Goal: Task Accomplishment & Management: Use online tool/utility

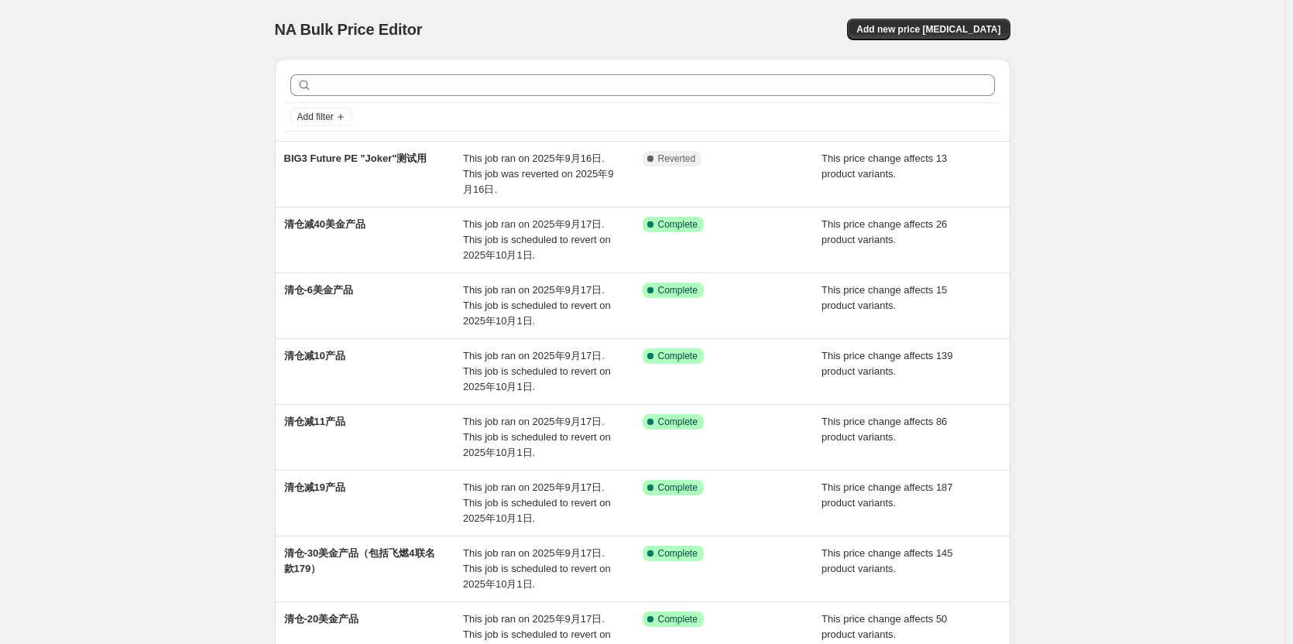
scroll to position [155, 0]
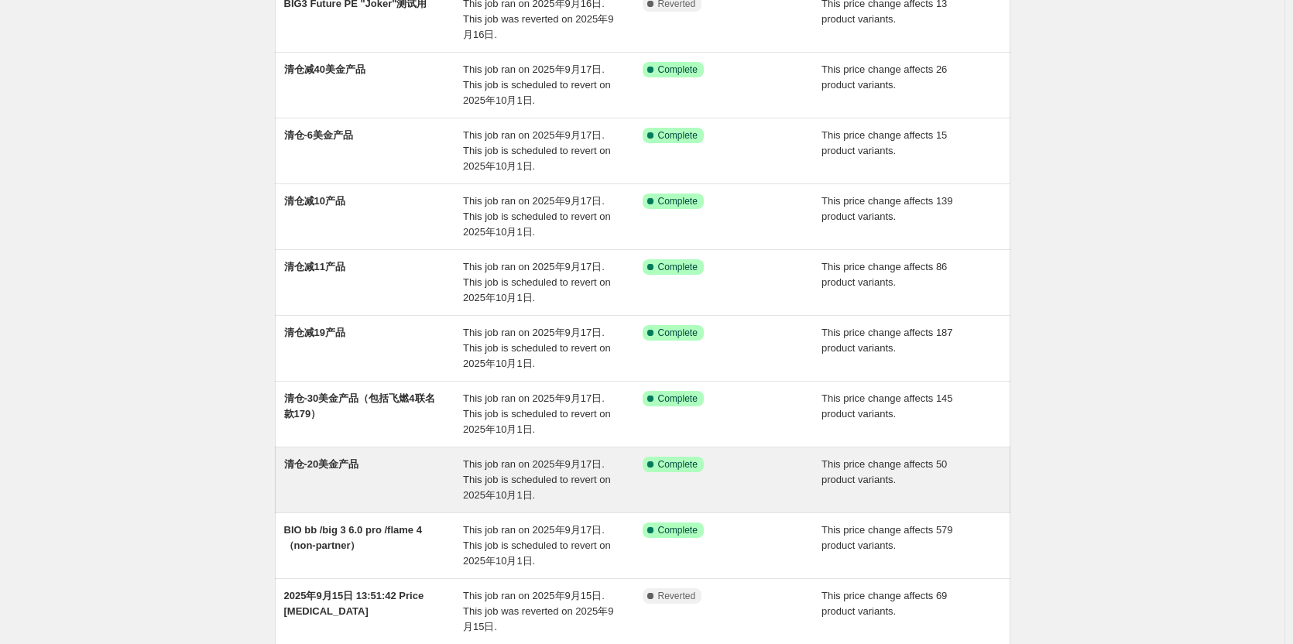
click at [378, 478] on div "清仓-20美金产品" at bounding box center [374, 480] width 180 height 46
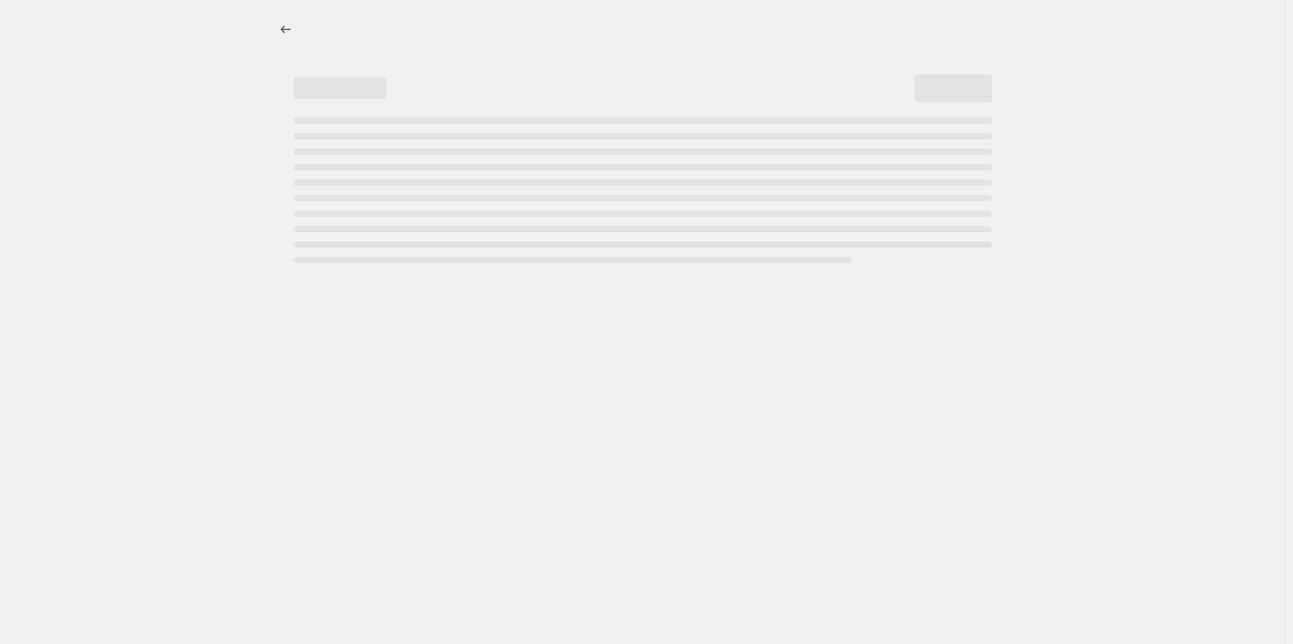
select select "bcap"
select select "no_change"
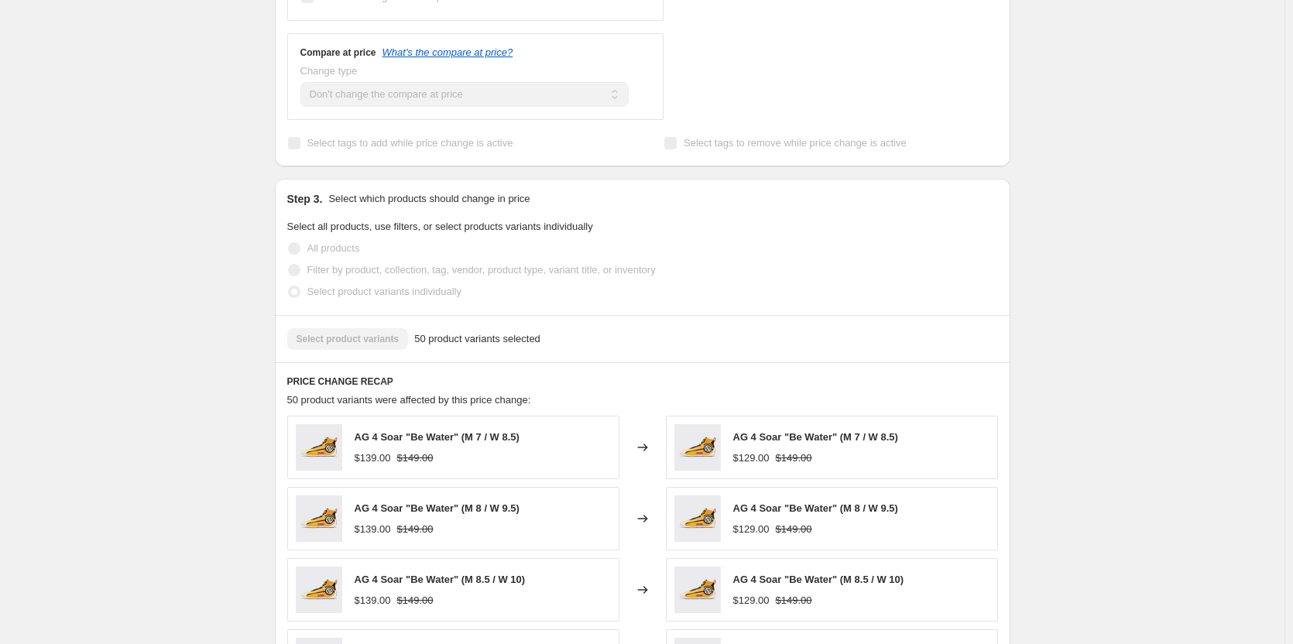
scroll to position [929, 0]
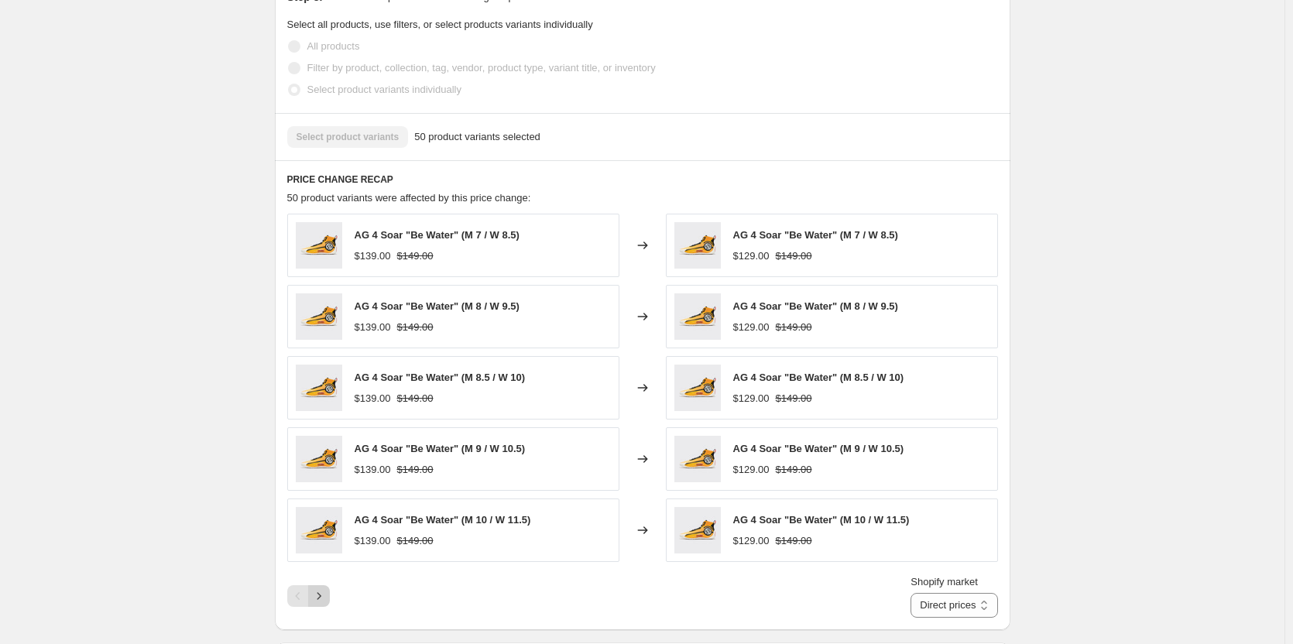
click at [324, 601] on icon "Next" at bounding box center [318, 595] width 15 height 15
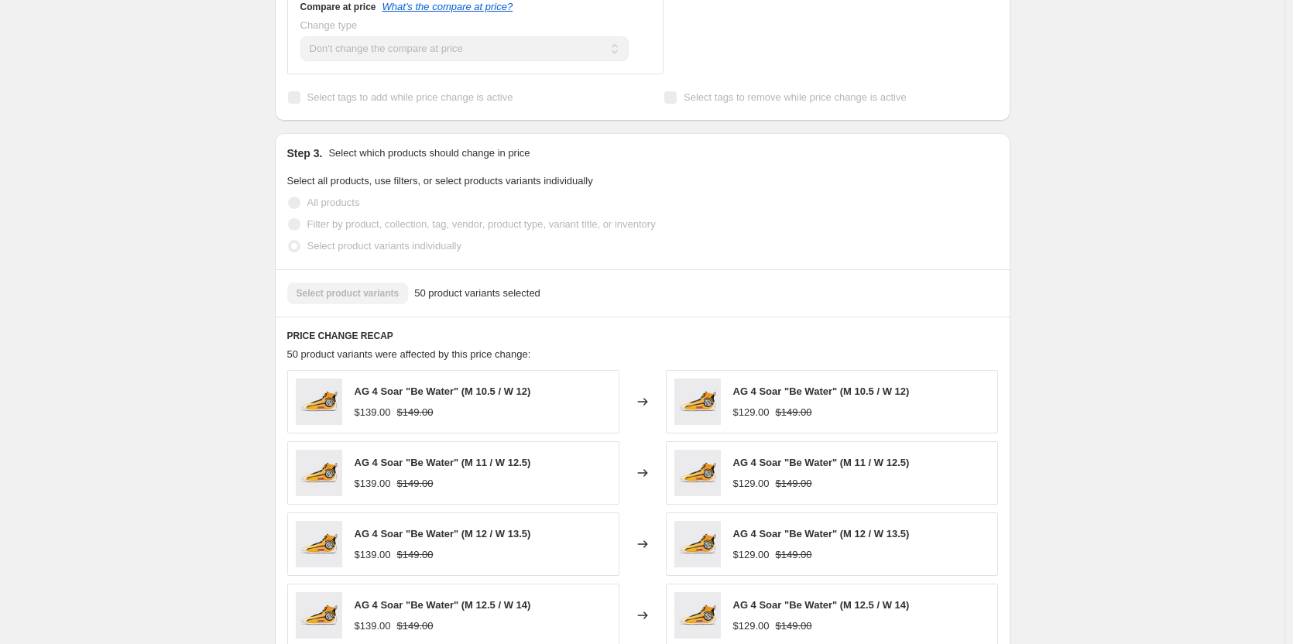
scroll to position [774, 0]
click at [487, 290] on span "50 product variants selected" at bounding box center [477, 291] width 126 height 15
click at [539, 290] on div "Select product variants 50 product variants selected" at bounding box center [642, 292] width 711 height 22
click at [383, 290] on div "Select product variants 50 product variants selected" at bounding box center [642, 292] width 711 height 22
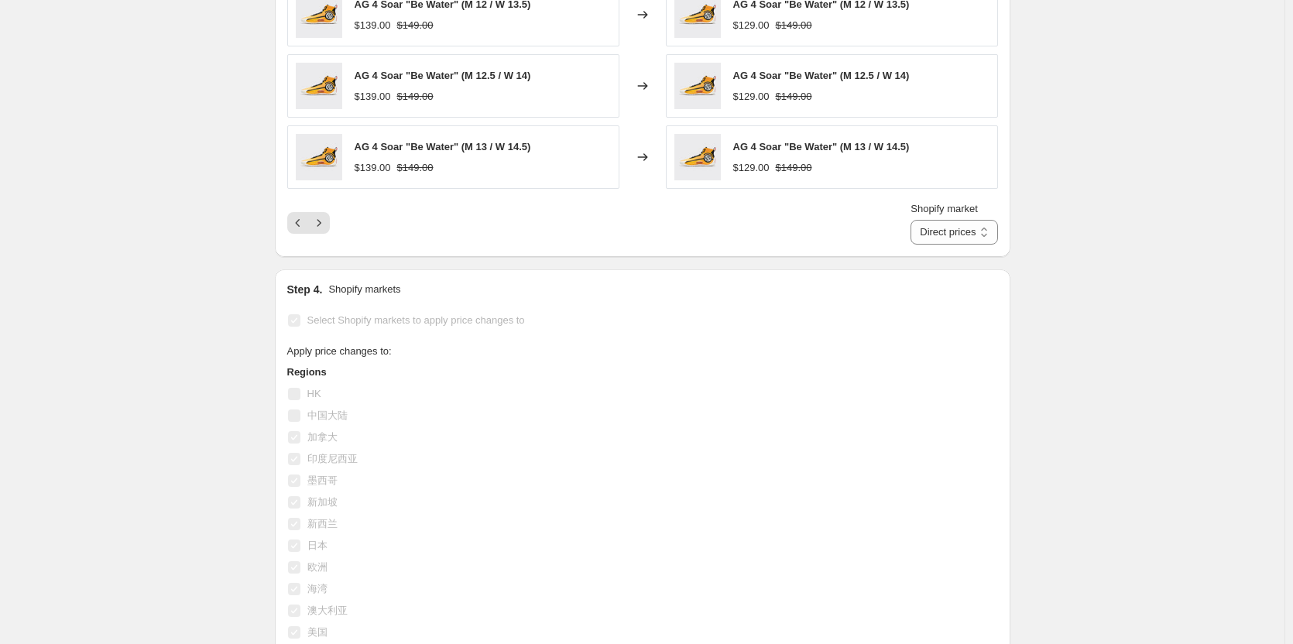
scroll to position [1316, 0]
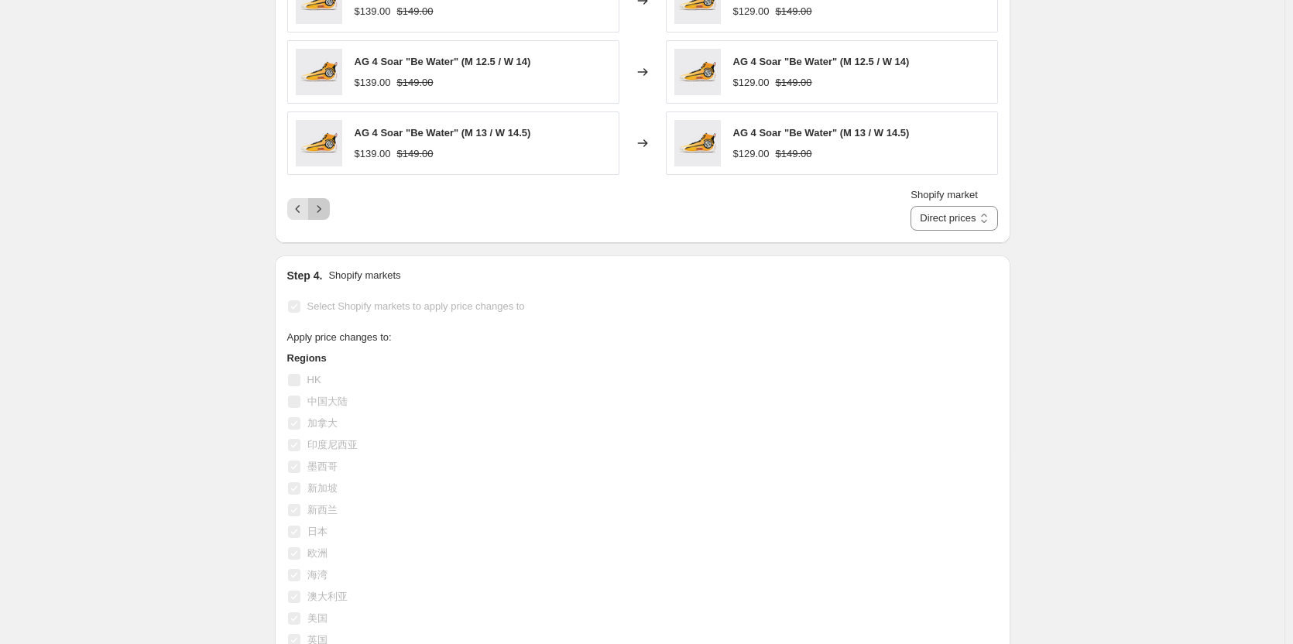
click at [321, 211] on icon "Next" at bounding box center [319, 209] width 4 height 7
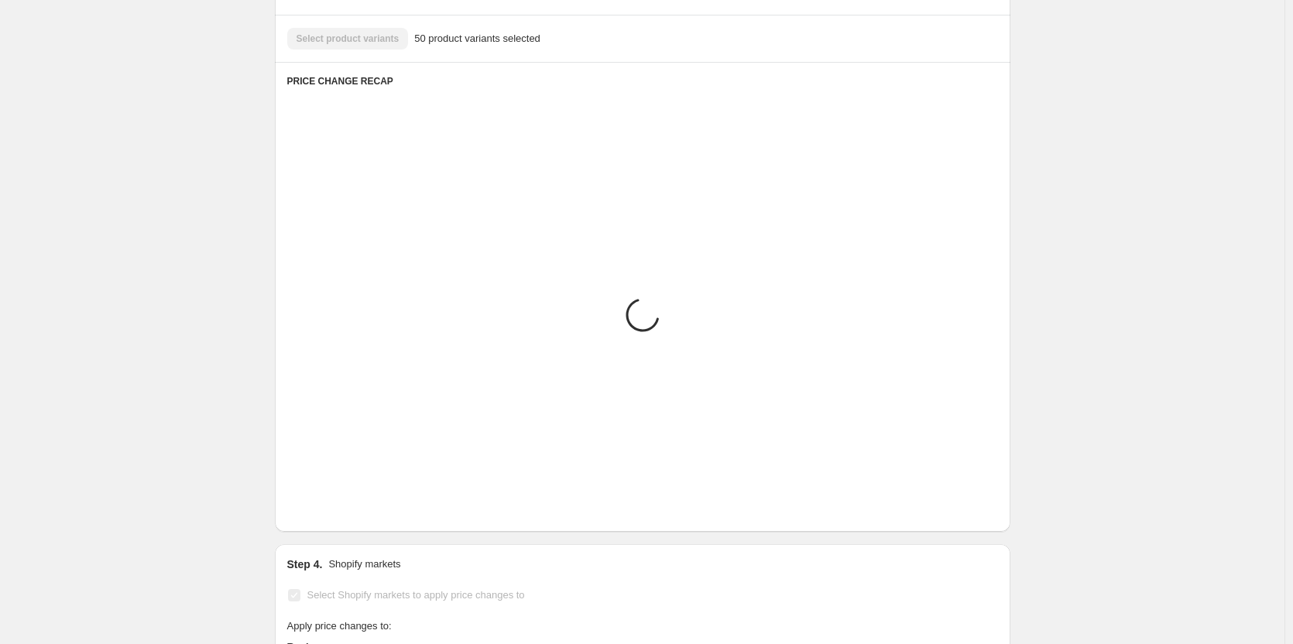
scroll to position [1007, 0]
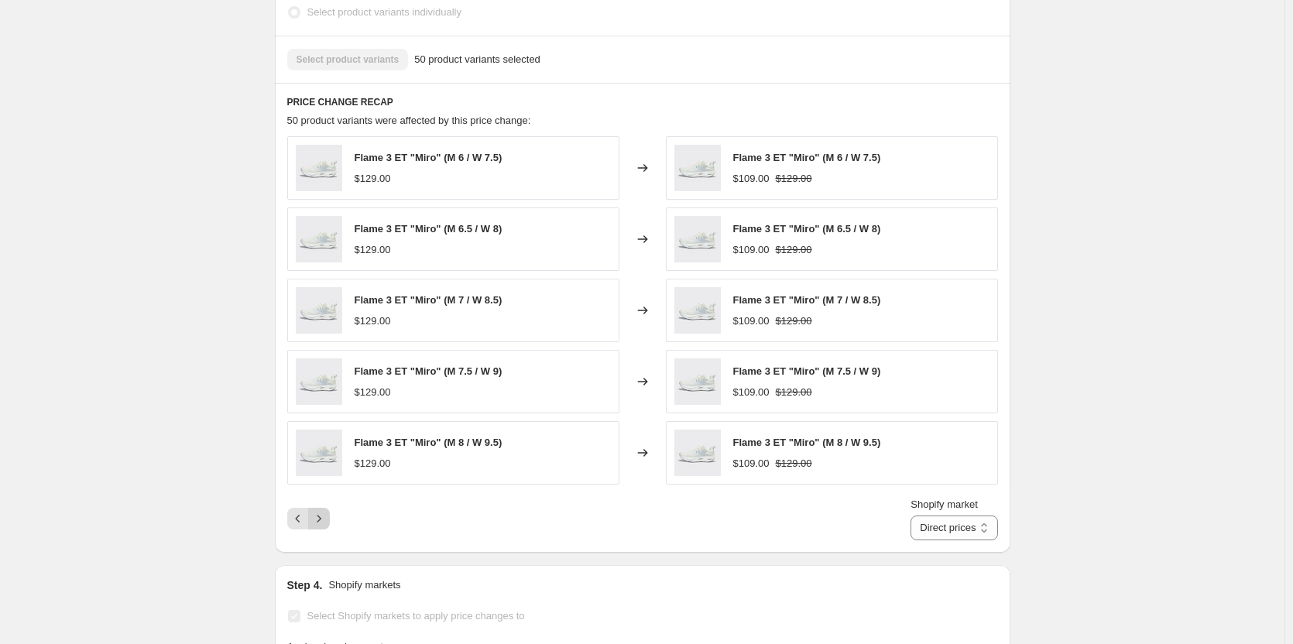
click at [326, 527] on icon "Next" at bounding box center [318, 518] width 15 height 15
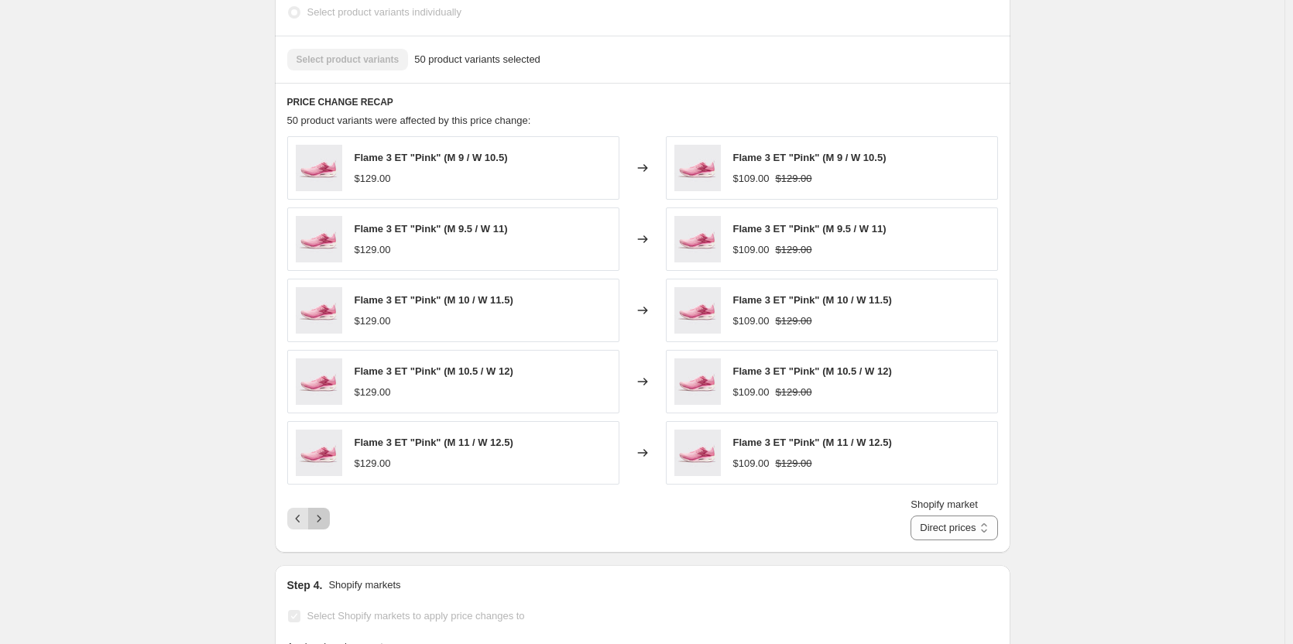
click at [326, 527] on icon "Next" at bounding box center [318, 518] width 15 height 15
click at [326, 527] on div "Pagination" at bounding box center [319, 519] width 22 height 22
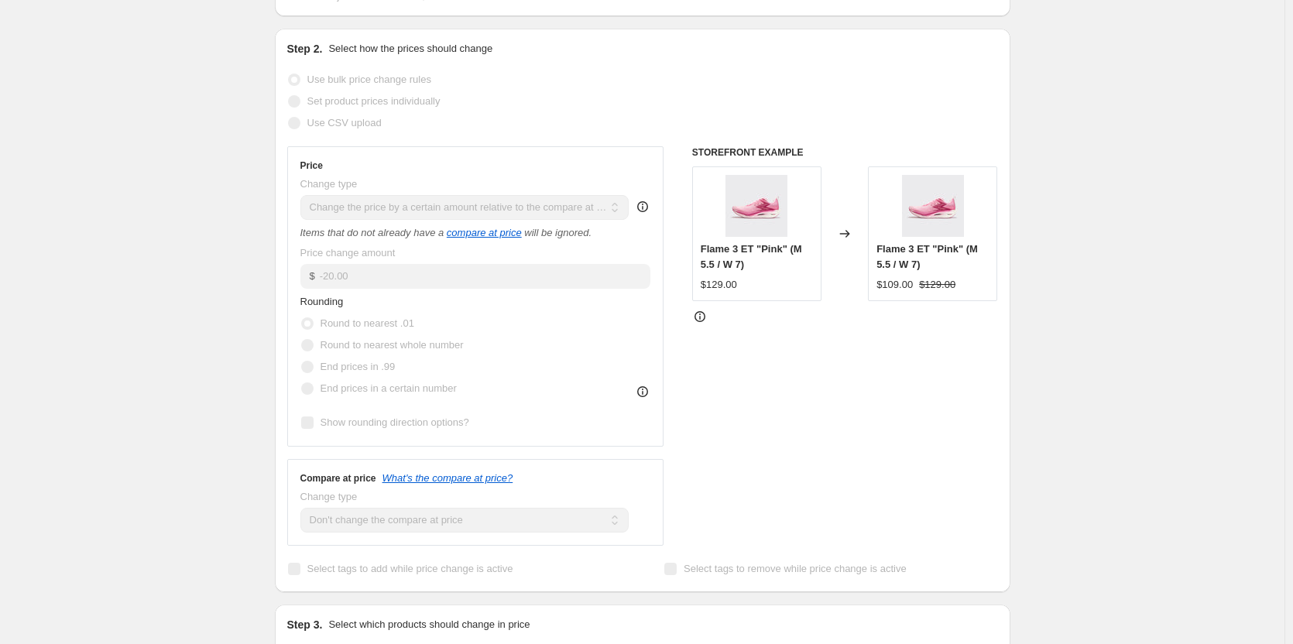
scroll to position [0, 0]
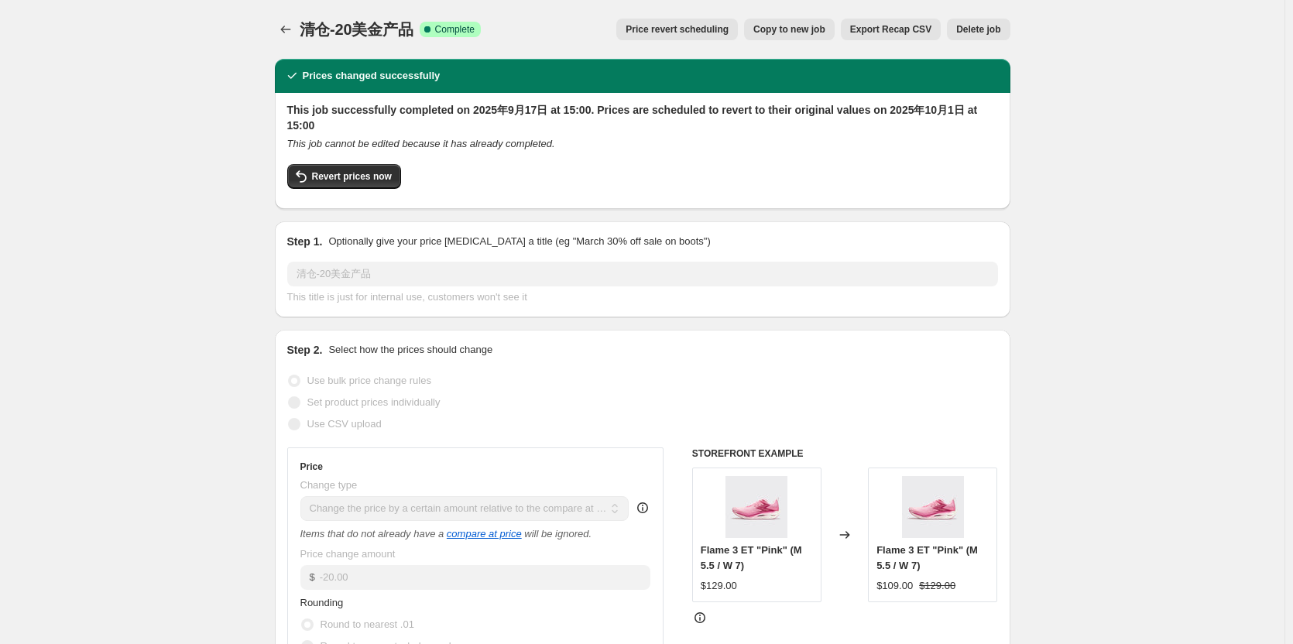
click at [285, 17] on div "清仓-20美金产品. This page is ready 清仓-20美金产品 Success Complete Complete Price revert …" at bounding box center [643, 29] width 736 height 59
click at [286, 24] on icon "Price change jobs" at bounding box center [285, 29] width 15 height 15
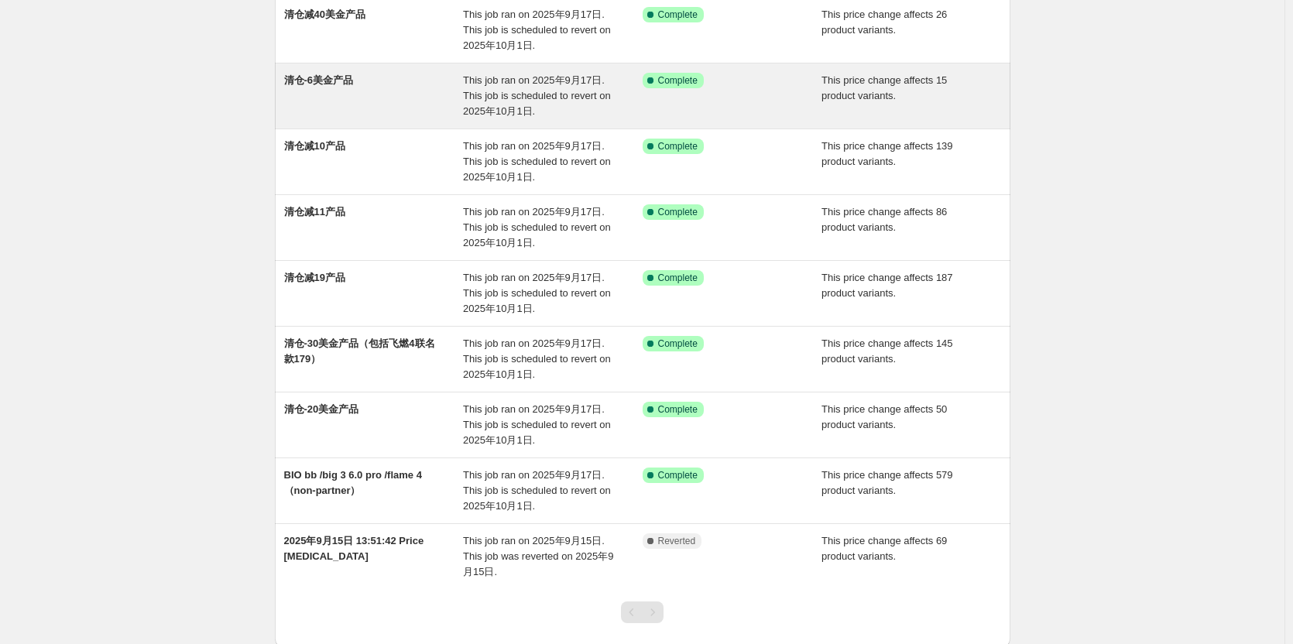
scroll to position [232, 0]
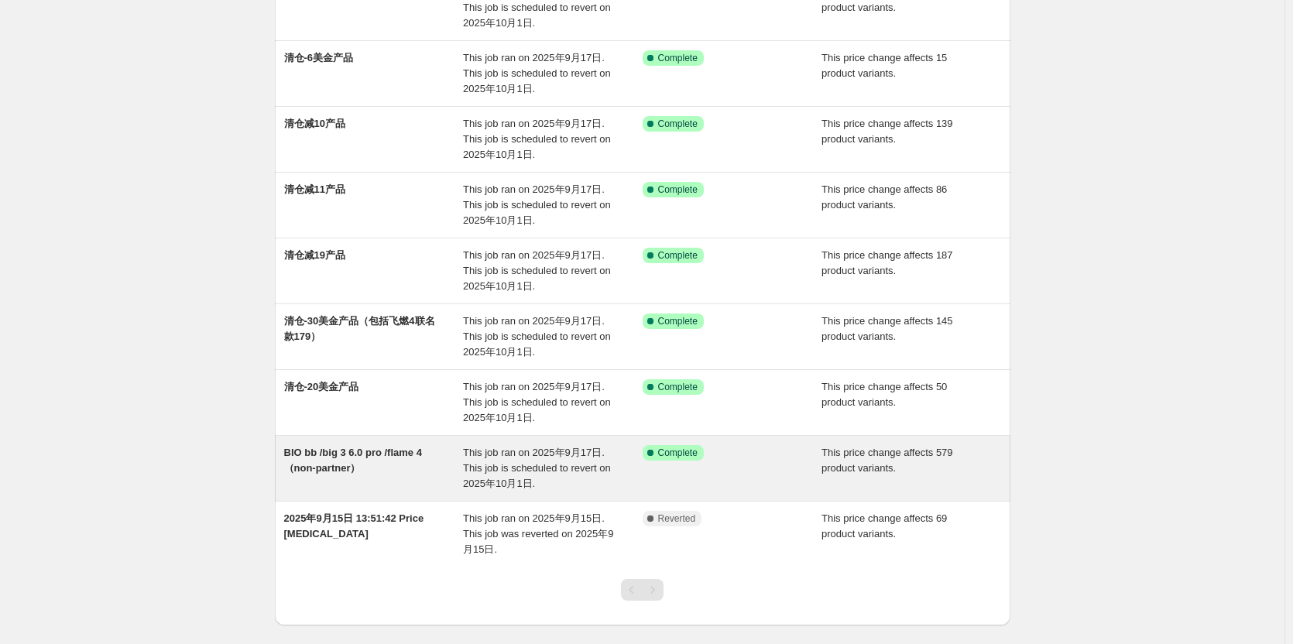
click at [395, 472] on div "BIO bb /big 3 6.0 pro /flame 4（non-partner）" at bounding box center [374, 468] width 180 height 46
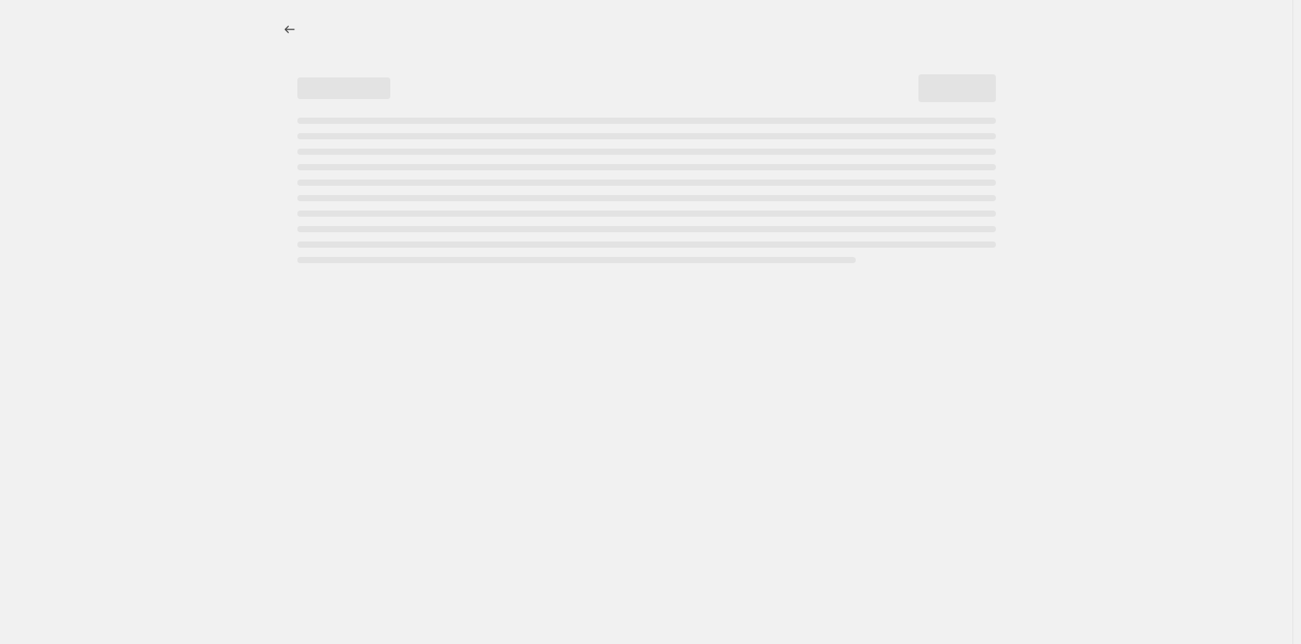
select select "bcap"
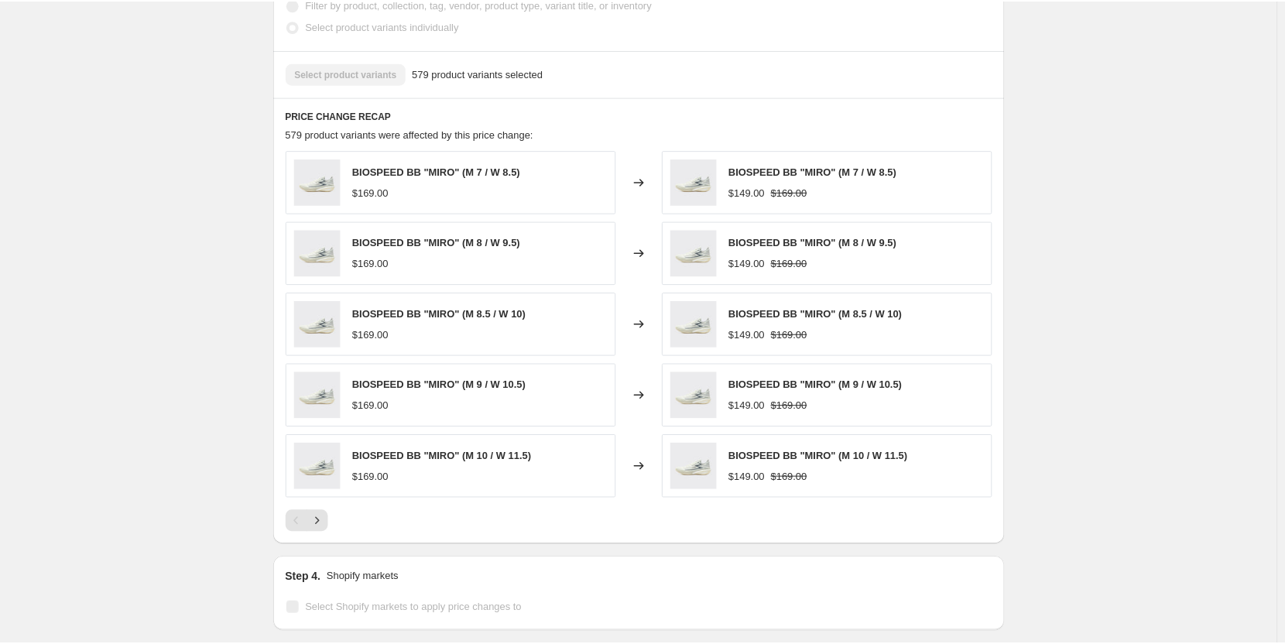
scroll to position [1007, 0]
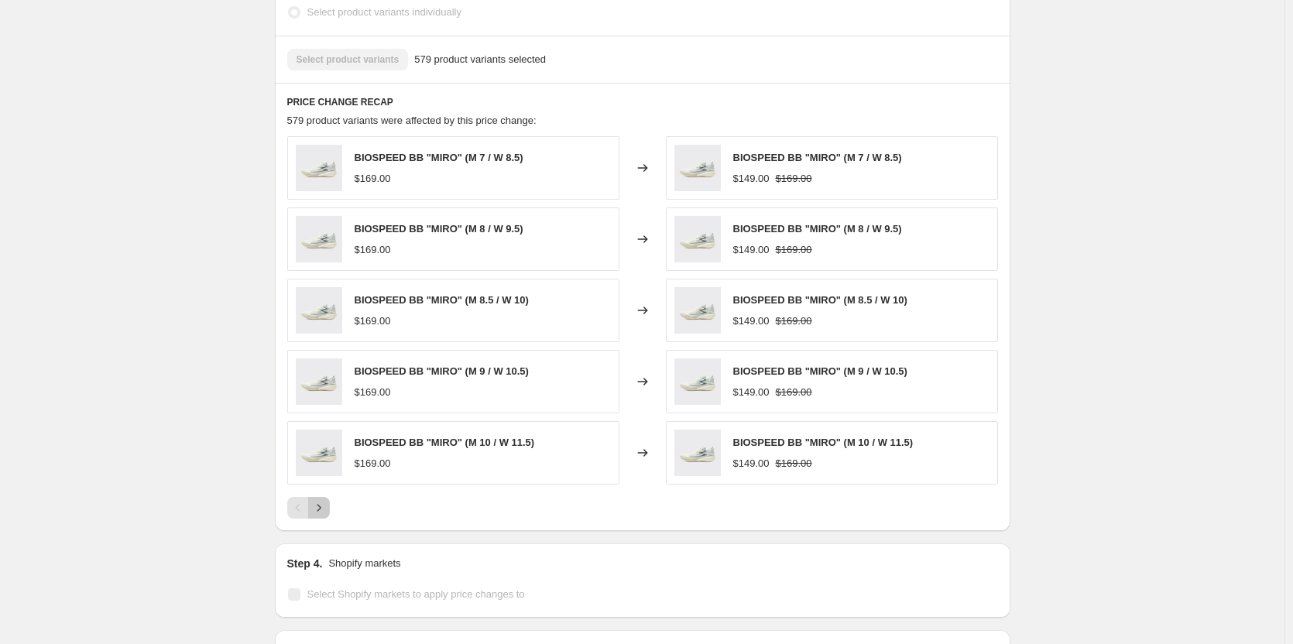
click at [327, 513] on icon "Next" at bounding box center [318, 507] width 15 height 15
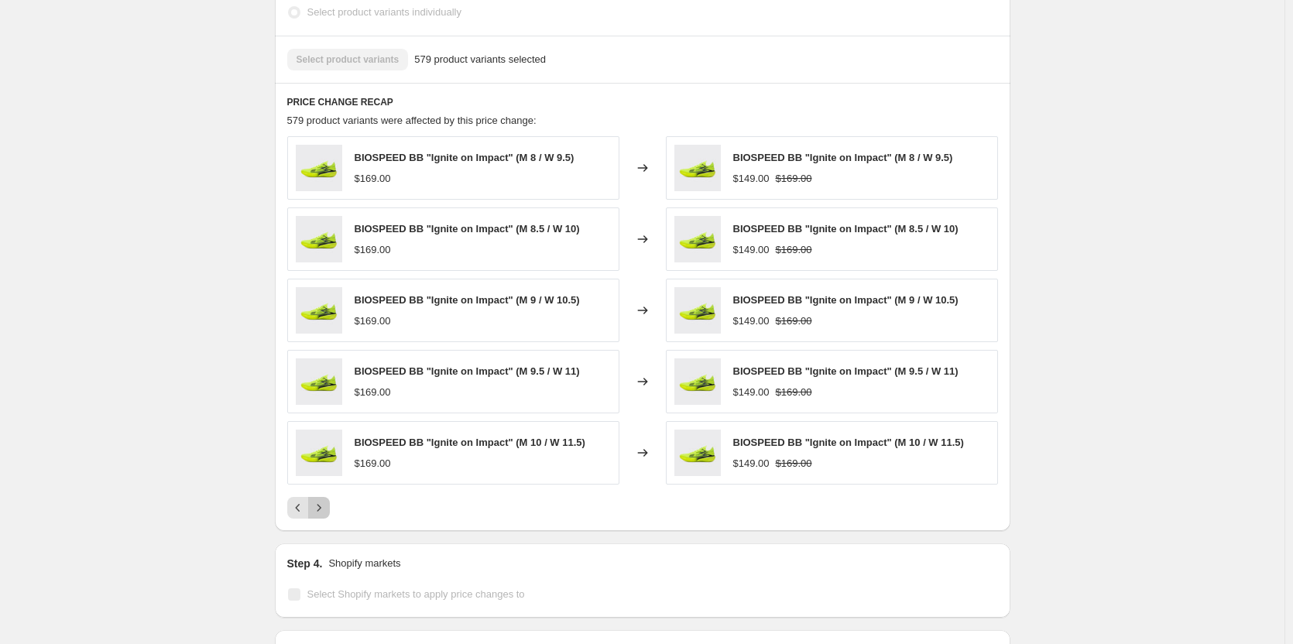
click at [327, 512] on icon "Next" at bounding box center [318, 507] width 15 height 15
click at [330, 513] on button "Next" at bounding box center [319, 508] width 22 height 22
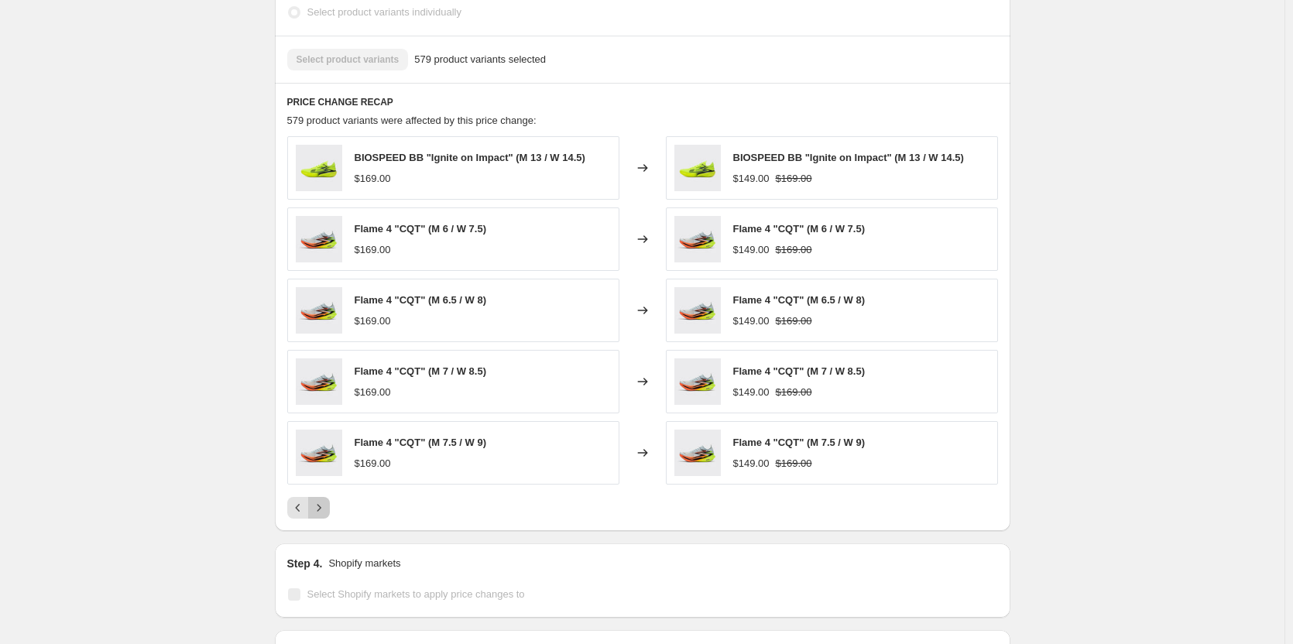
click at [321, 514] on icon "Next" at bounding box center [318, 507] width 15 height 15
click at [327, 514] on icon "Next" at bounding box center [318, 507] width 15 height 15
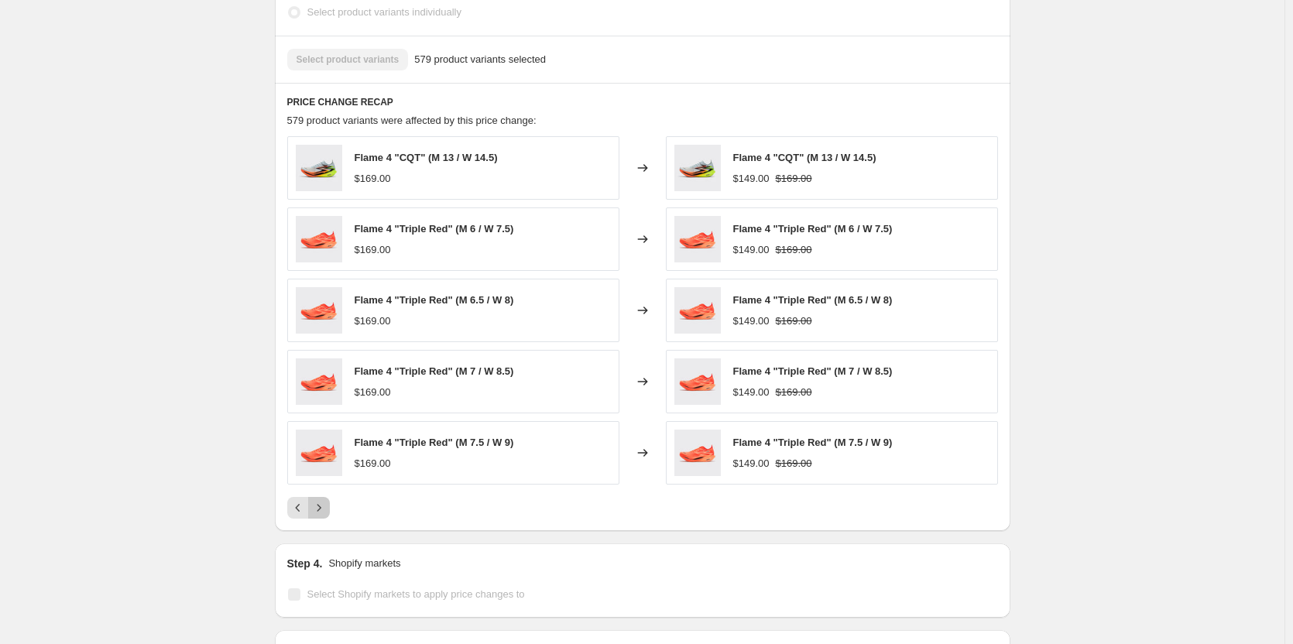
click at [327, 514] on icon "Next" at bounding box center [318, 507] width 15 height 15
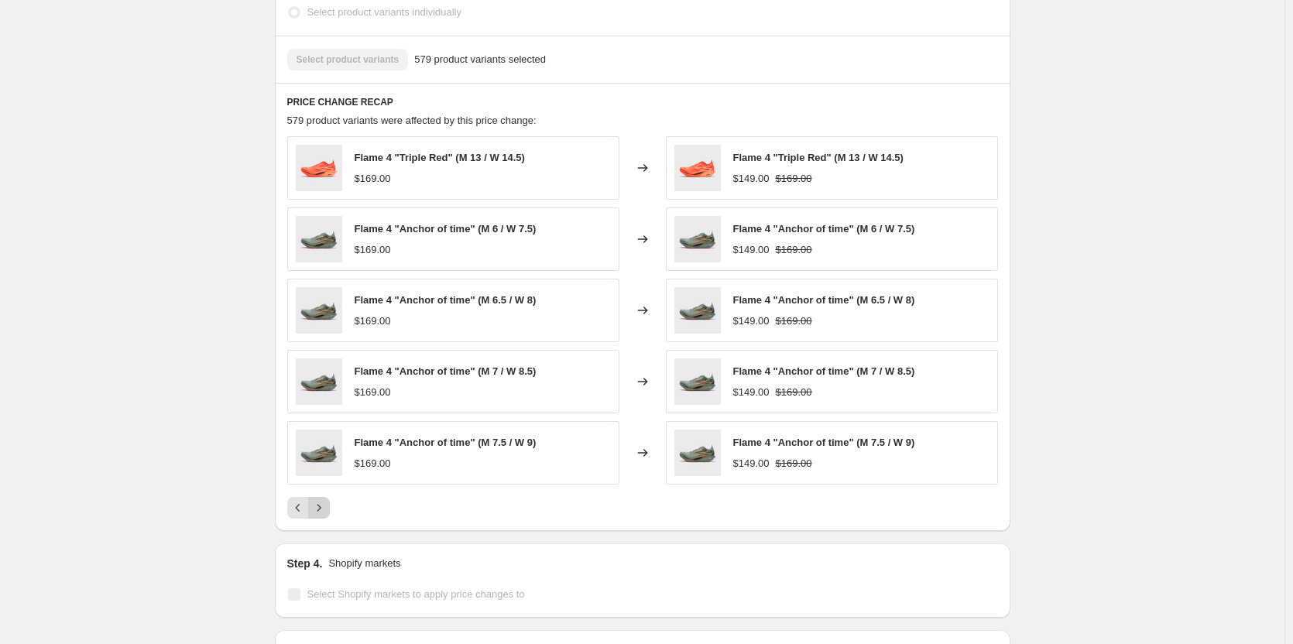
click at [327, 514] on icon "Next" at bounding box center [318, 507] width 15 height 15
click at [1092, 420] on div "BIO bb /big 3 6.0 pro /flame 4（non-partner）. This page is ready BIO bb /big 3 6…" at bounding box center [642, 40] width 1285 height 2095
drag, startPoint x: 116, startPoint y: 13, endPoint x: 104, endPoint y: 13, distance: 12.4
click at [115, 14] on div "BIO bb /big 3 6.0 pro /flame 4（non-partner）. This page is ready BIO bb /big 3 6…" at bounding box center [642, 40] width 1285 height 2095
